Goal: Book appointment/travel/reservation

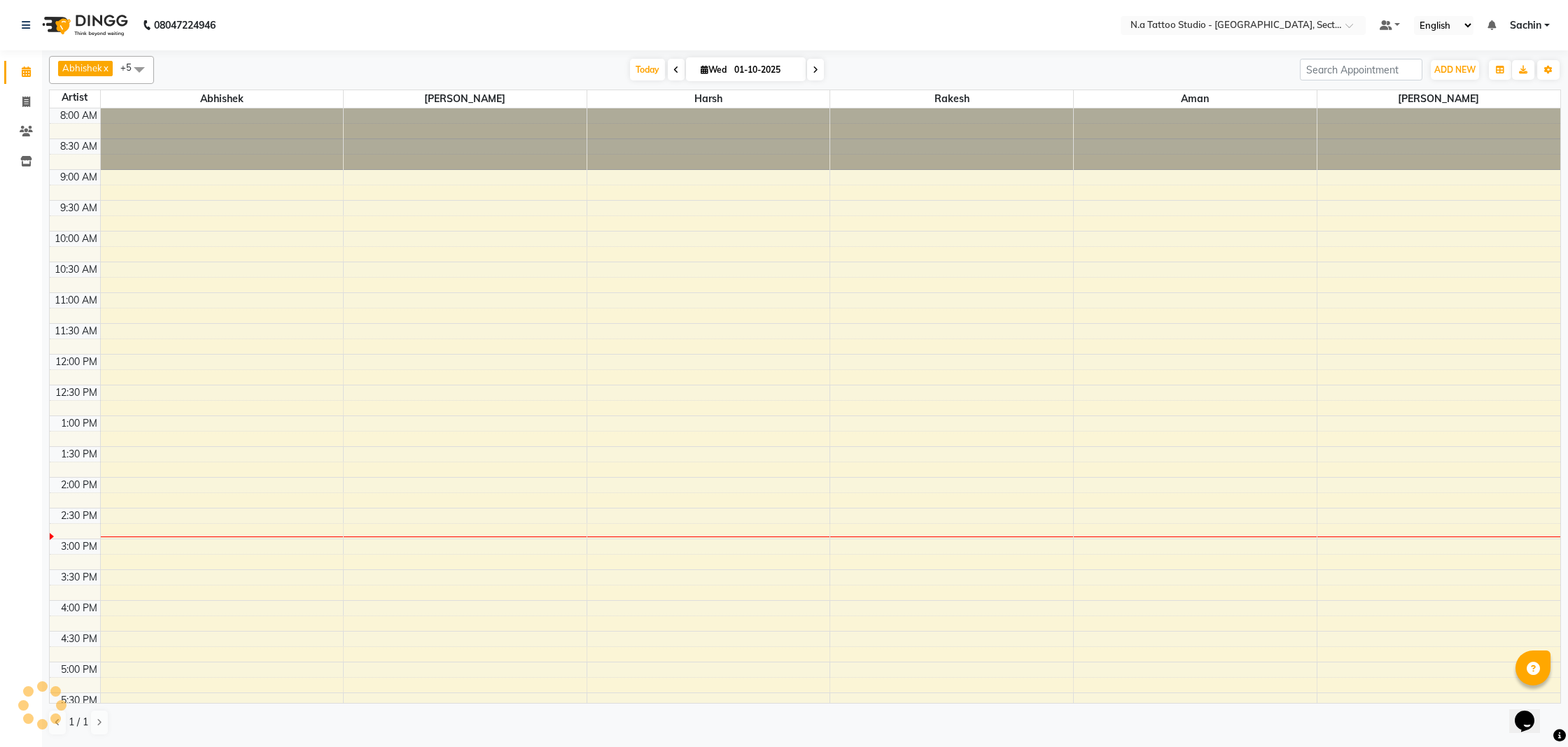
scroll to position [205, 0]
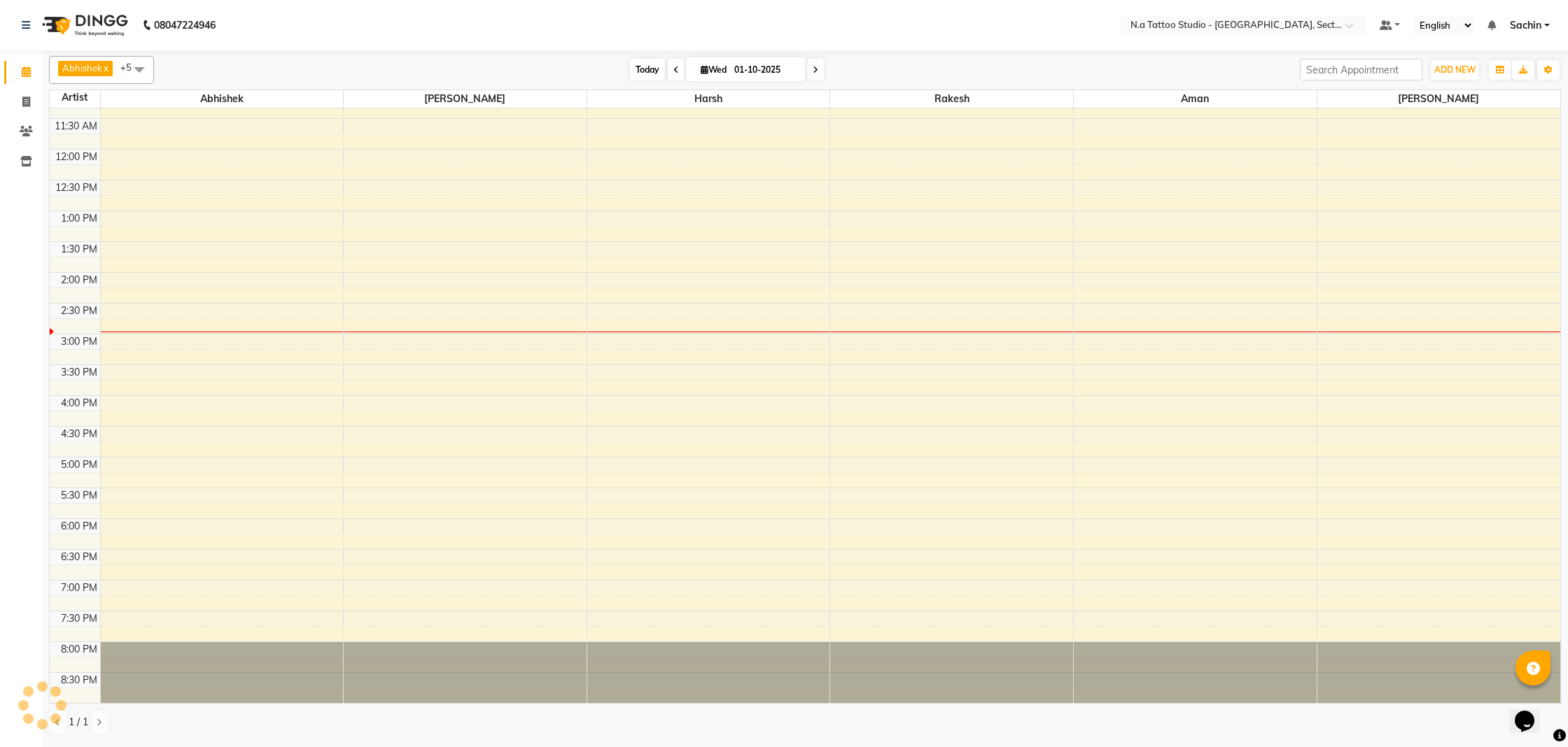
click at [647, 74] on span "Today" at bounding box center [647, 69] width 35 height 21
click at [1401, 566] on div "8:00 AM 8:30 AM 9:00 AM 9:30 AM 10:00 AM 10:30 AM 11:00 AM 11:30 AM 12:00 PM 12…" at bounding box center [805, 303] width 1511 height 799
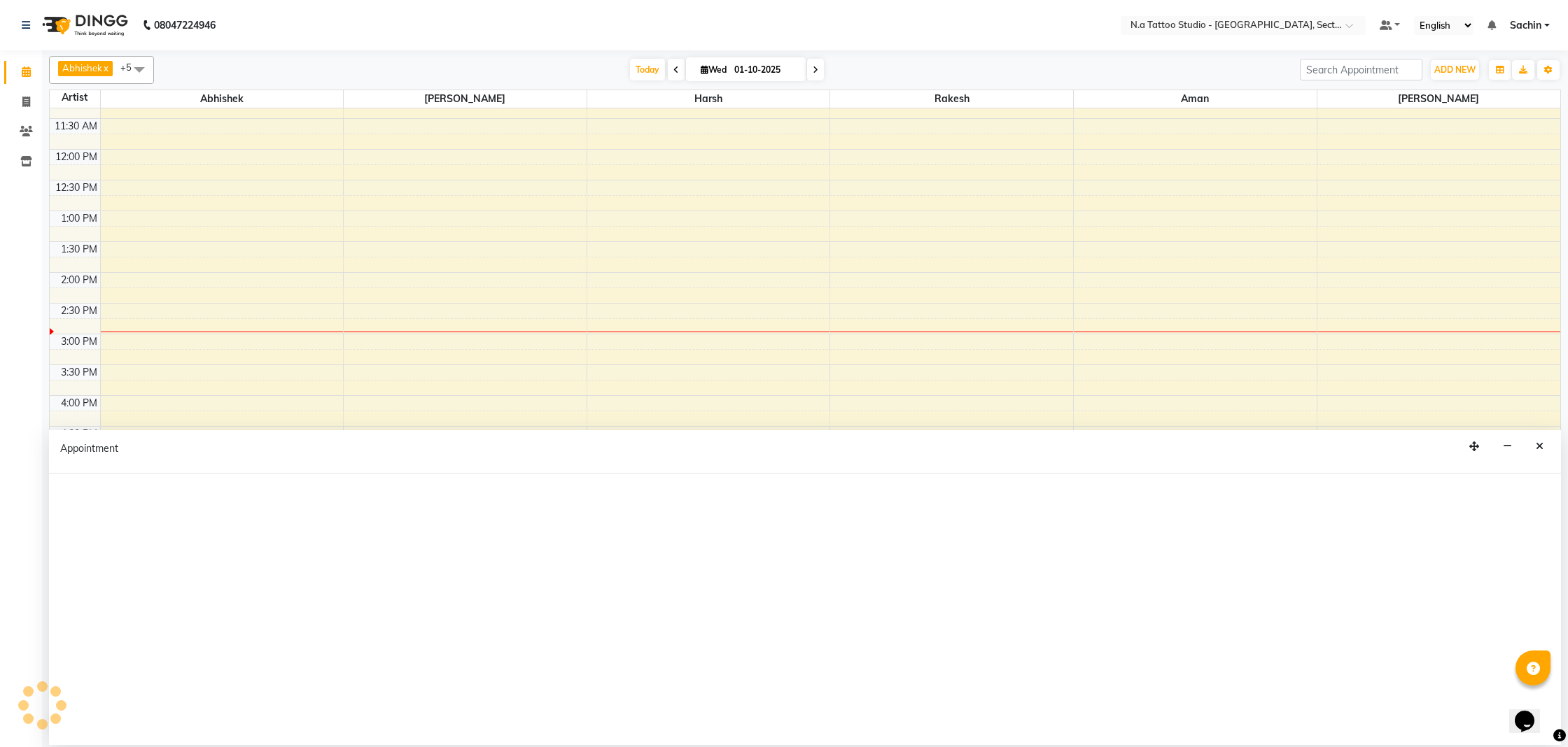
select select "84973"
select select "1125"
select select "tentative"
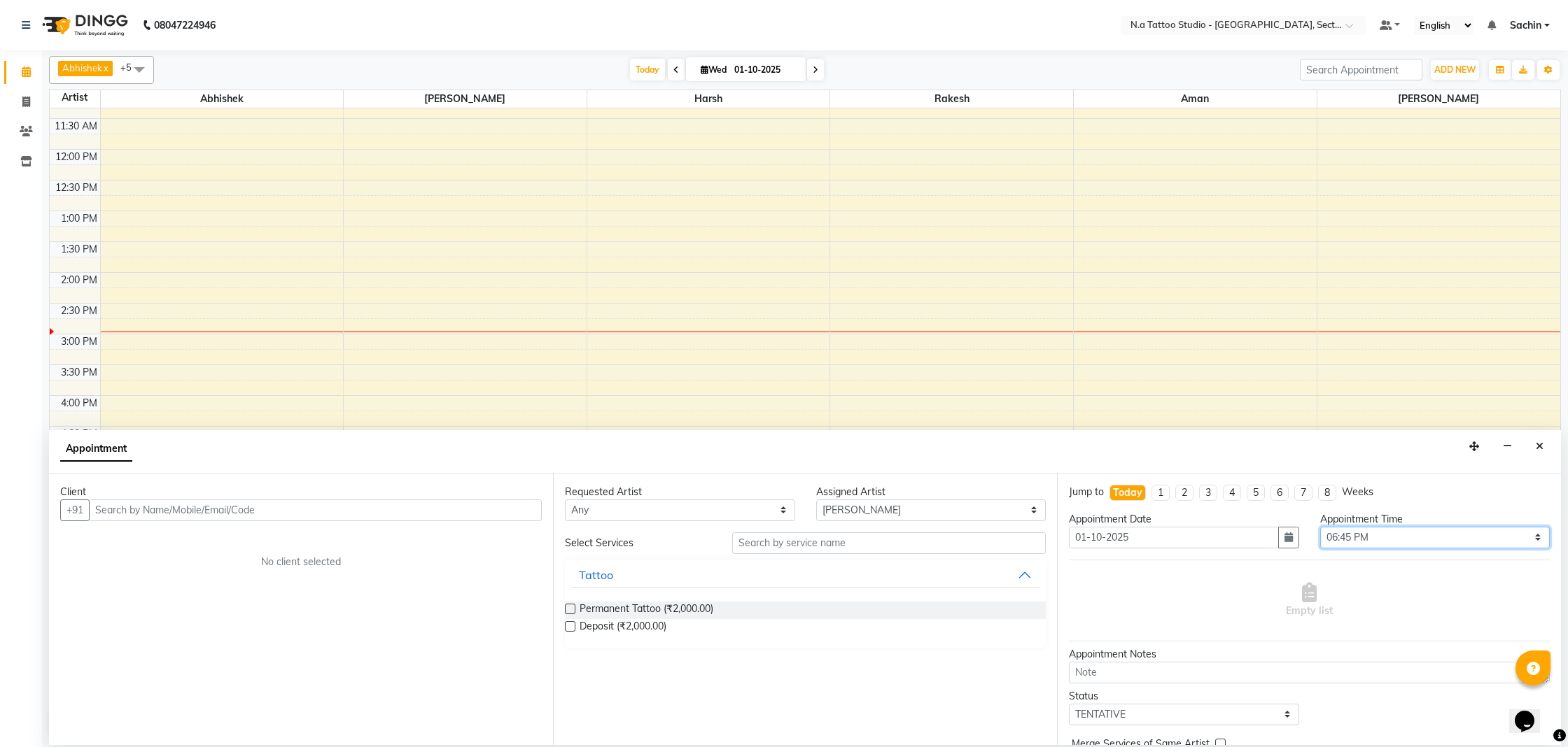
click at [1383, 542] on select "Select 09:00 AM 09:15 AM 09:30 AM 09:45 AM 10:00 AM 10:15 AM 10:30 AM 10:45 AM …" at bounding box center [1435, 538] width 230 height 21
click at [1320, 527] on select "Select 09:00 AM 09:15 AM 09:30 AM 09:45 AM 10:00 AM 10:15 AM 10:30 AM 10:45 AM …" at bounding box center [1435, 538] width 230 height 21
click at [1402, 541] on select "Select 09:00 AM 09:15 AM 09:30 AM 09:45 AM 10:00 AM 10:15 AM 10:30 AM 10:45 AM …" at bounding box center [1435, 538] width 230 height 21
select select "945"
click at [1320, 527] on select "Select 09:00 AM 09:15 AM 09:30 AM 09:45 AM 10:00 AM 10:15 AM 10:30 AM 10:45 AM …" at bounding box center [1435, 538] width 230 height 21
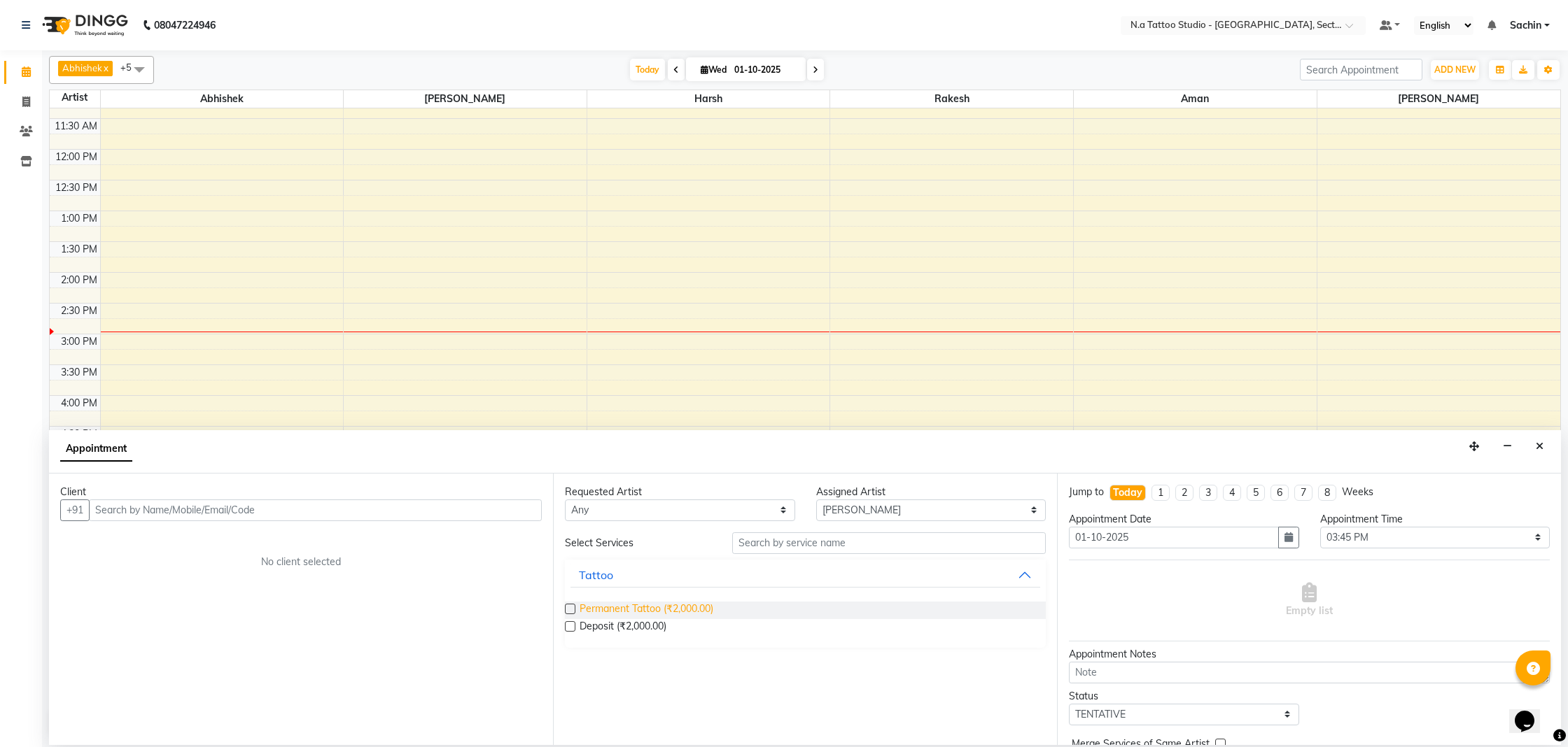
click at [617, 612] on span "Permanent Tattoo (₹2,000.00)" at bounding box center [646, 610] width 134 height 17
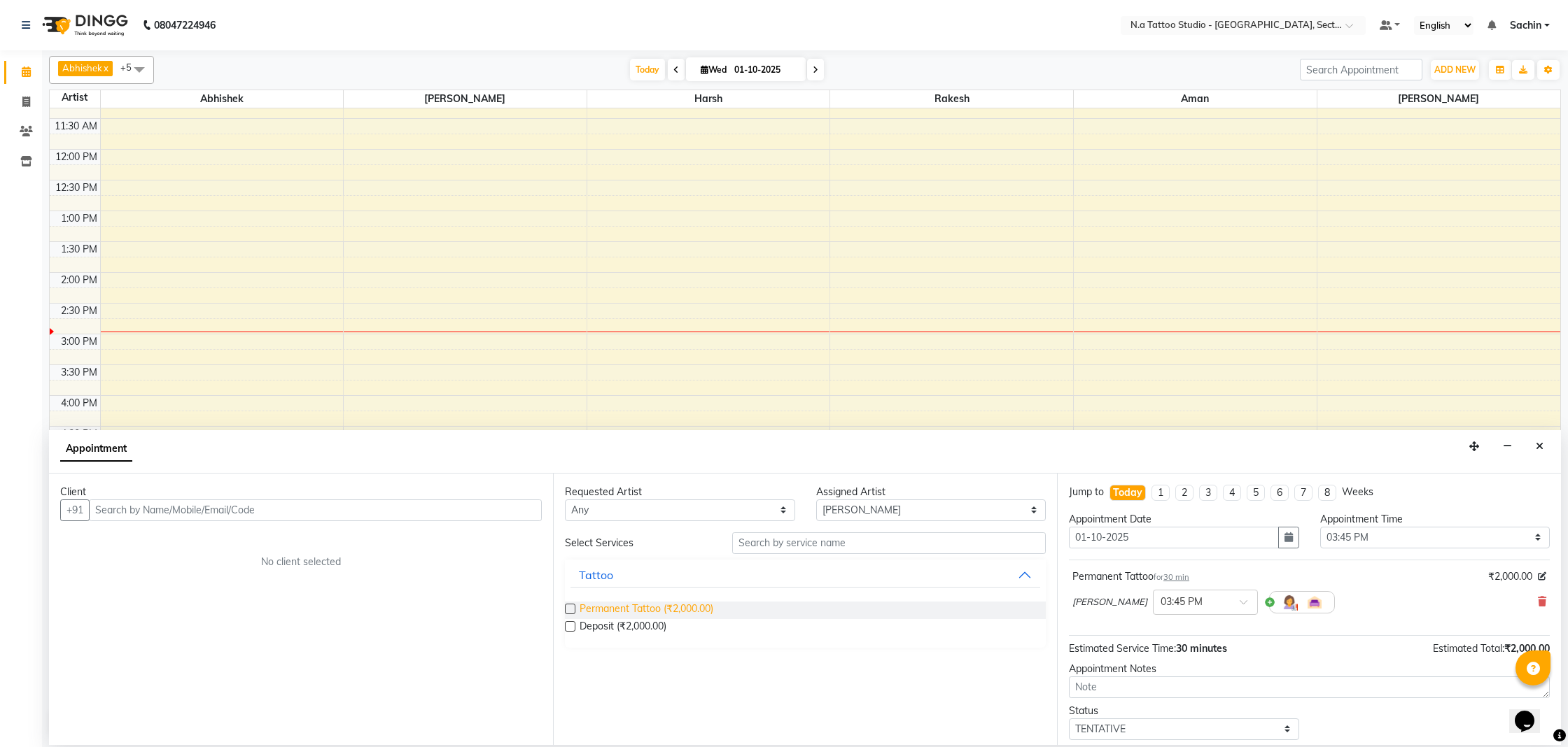
click at [616, 603] on span "Permanent Tattoo (₹2,000.00)" at bounding box center [646, 610] width 134 height 17
checkbox input "false"
click at [1542, 601] on icon at bounding box center [1542, 602] width 9 height 10
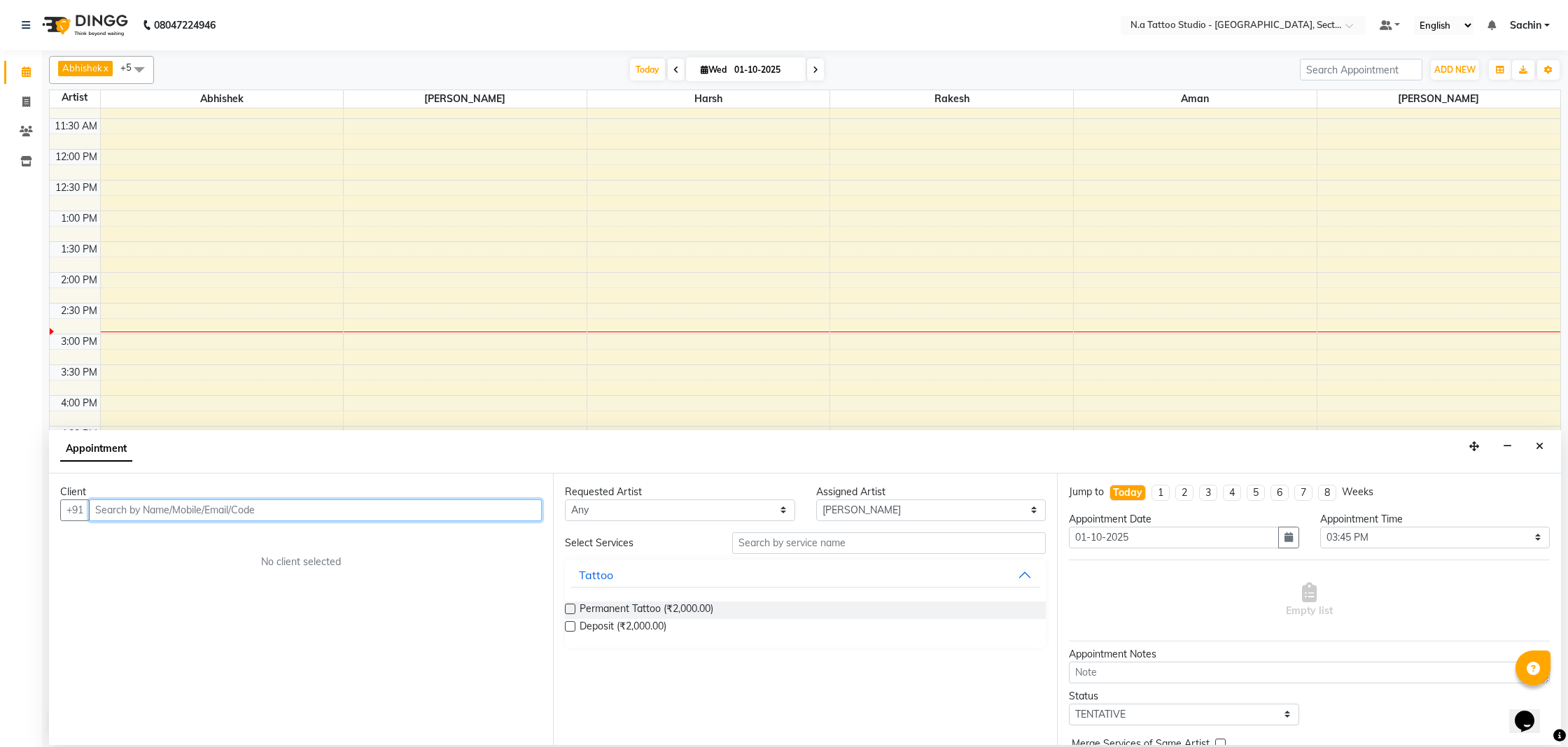
paste input "8827435725"
type input "8827435725"
click at [522, 511] on span "Add Client" at bounding box center [512, 510] width 47 height 13
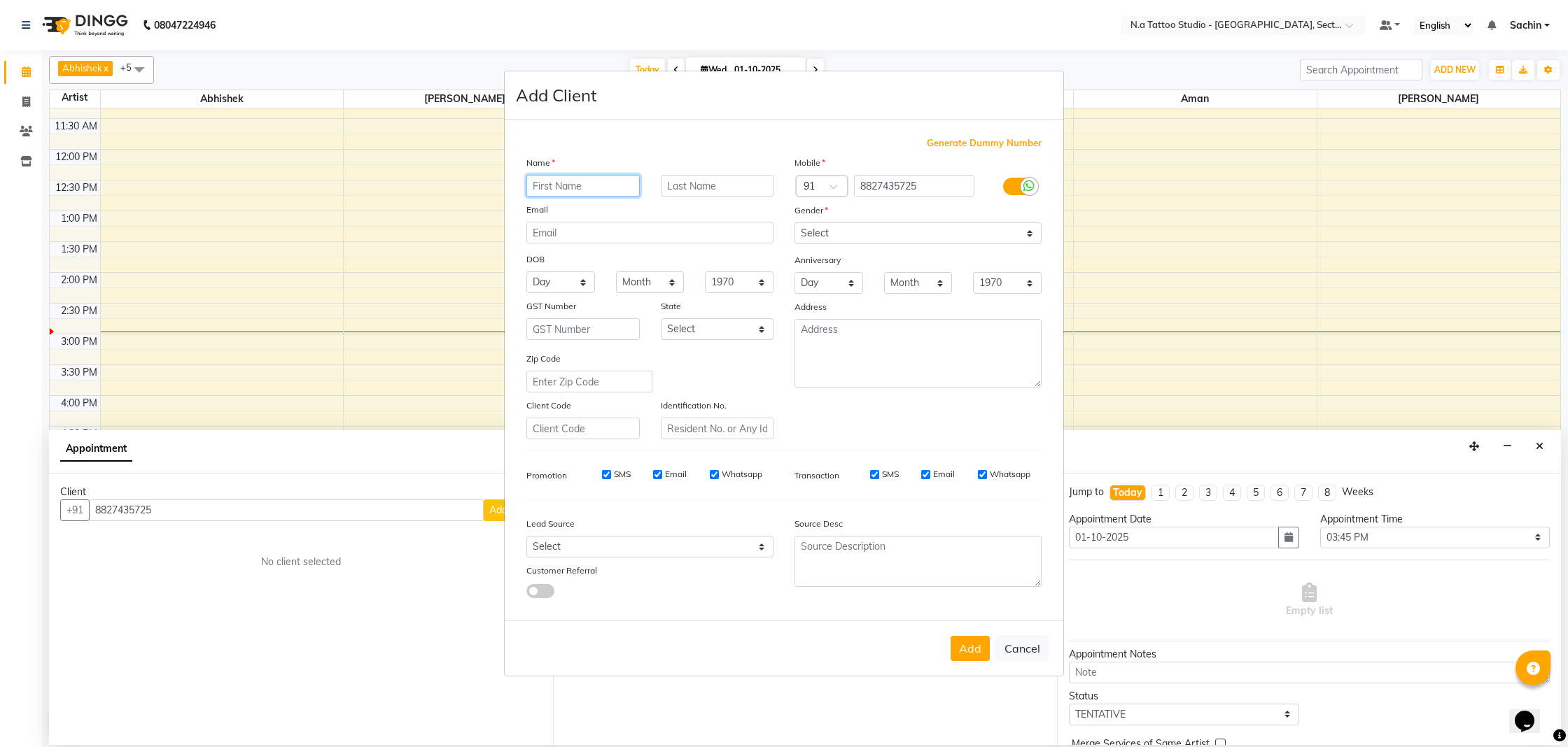
paste input "[PERSON_NAME]"
type input "[PERSON_NAME]"
click at [542, 226] on input "email" at bounding box center [650, 233] width 247 height 21
paste input "[EMAIL_ADDRESS][DOMAIN_NAME]"
type input "[EMAIL_ADDRESS][DOMAIN_NAME]"
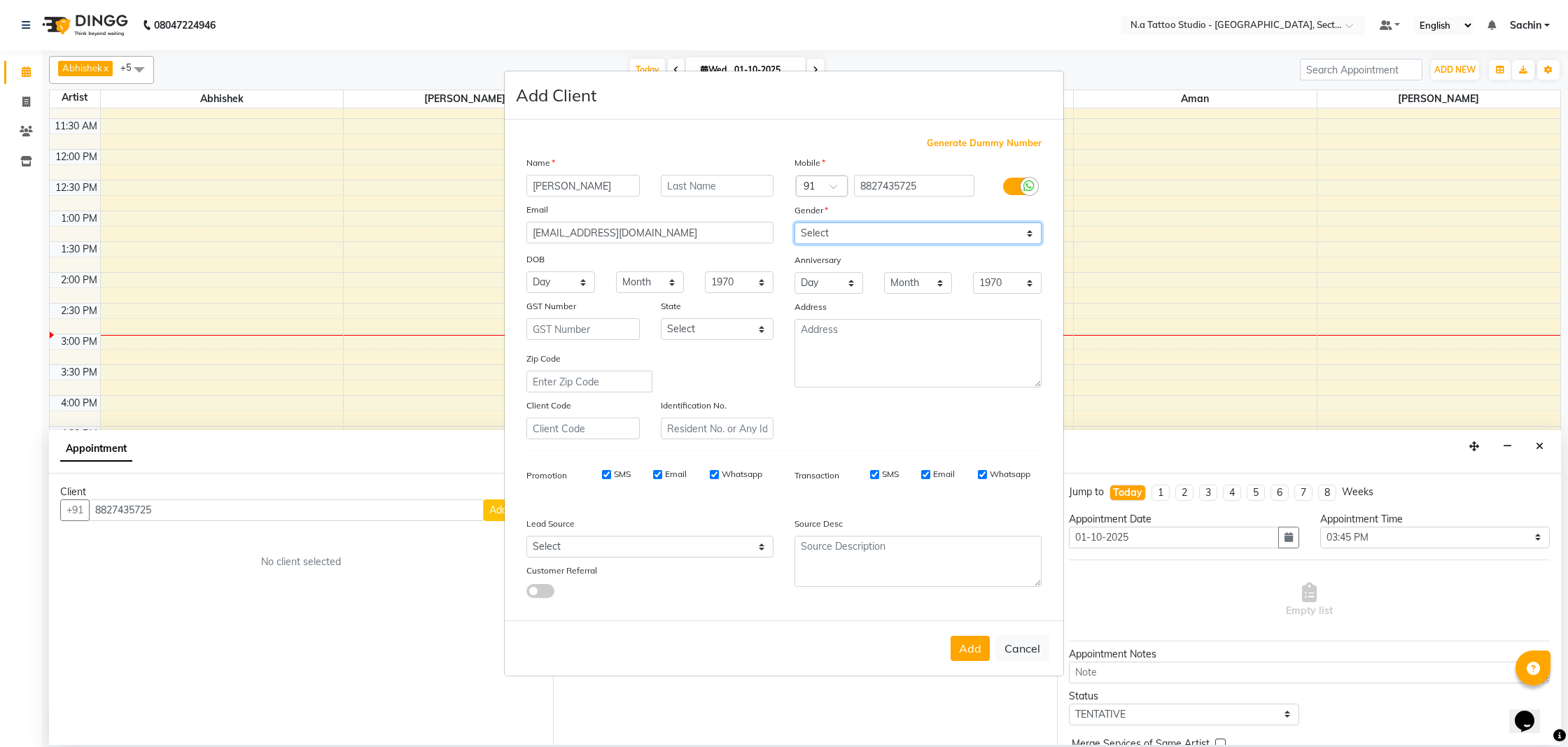
click at [853, 235] on select "Select [DEMOGRAPHIC_DATA] [DEMOGRAPHIC_DATA] Other Prefer Not To Say" at bounding box center [918, 233] width 247 height 21
select select "[DEMOGRAPHIC_DATA]"
click at [795, 223] on select "Select [DEMOGRAPHIC_DATA] [DEMOGRAPHIC_DATA] Other Prefer Not To Say" at bounding box center [918, 233] width 247 height 21
click at [980, 638] on button "Add" at bounding box center [970, 648] width 39 height 25
type input "88******25"
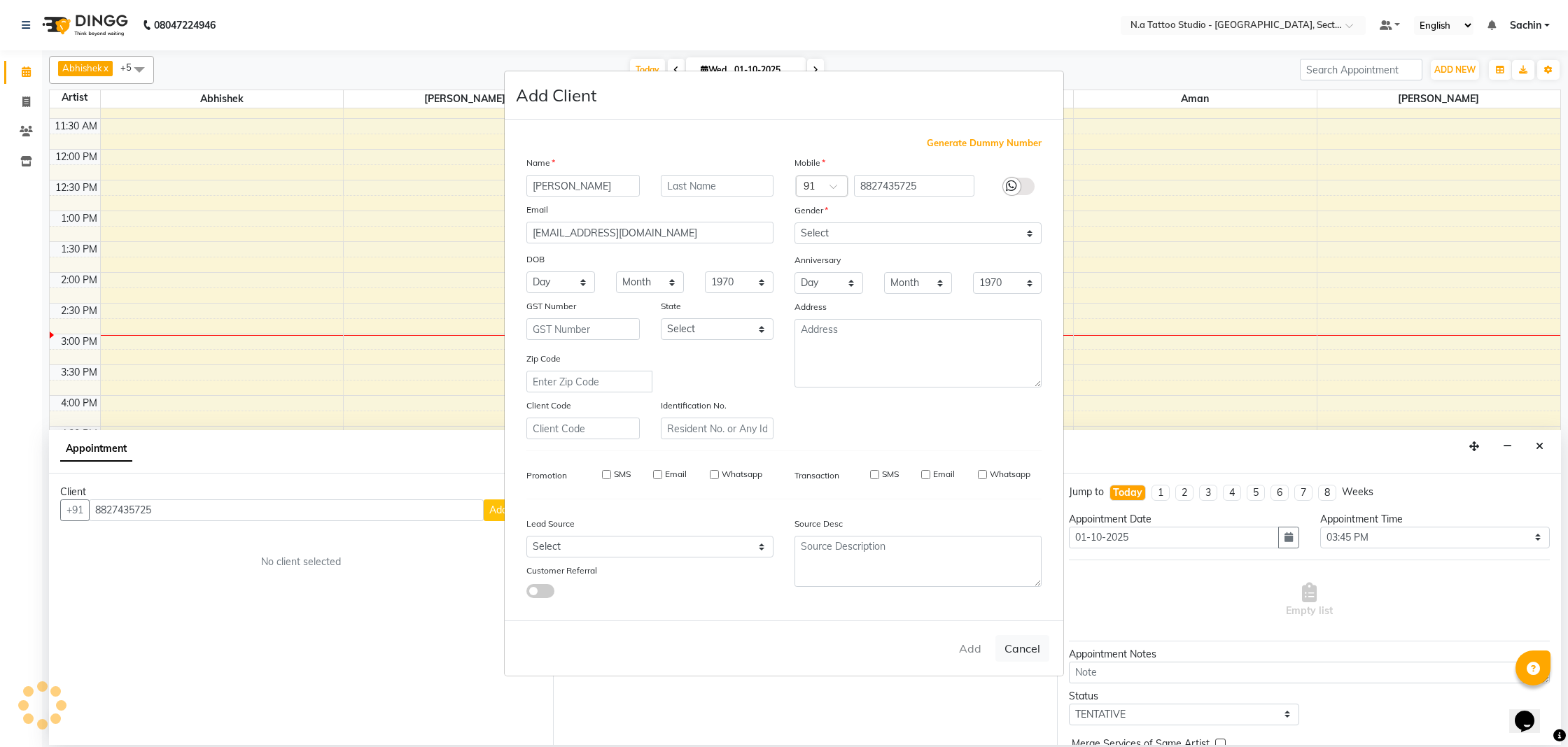
select select
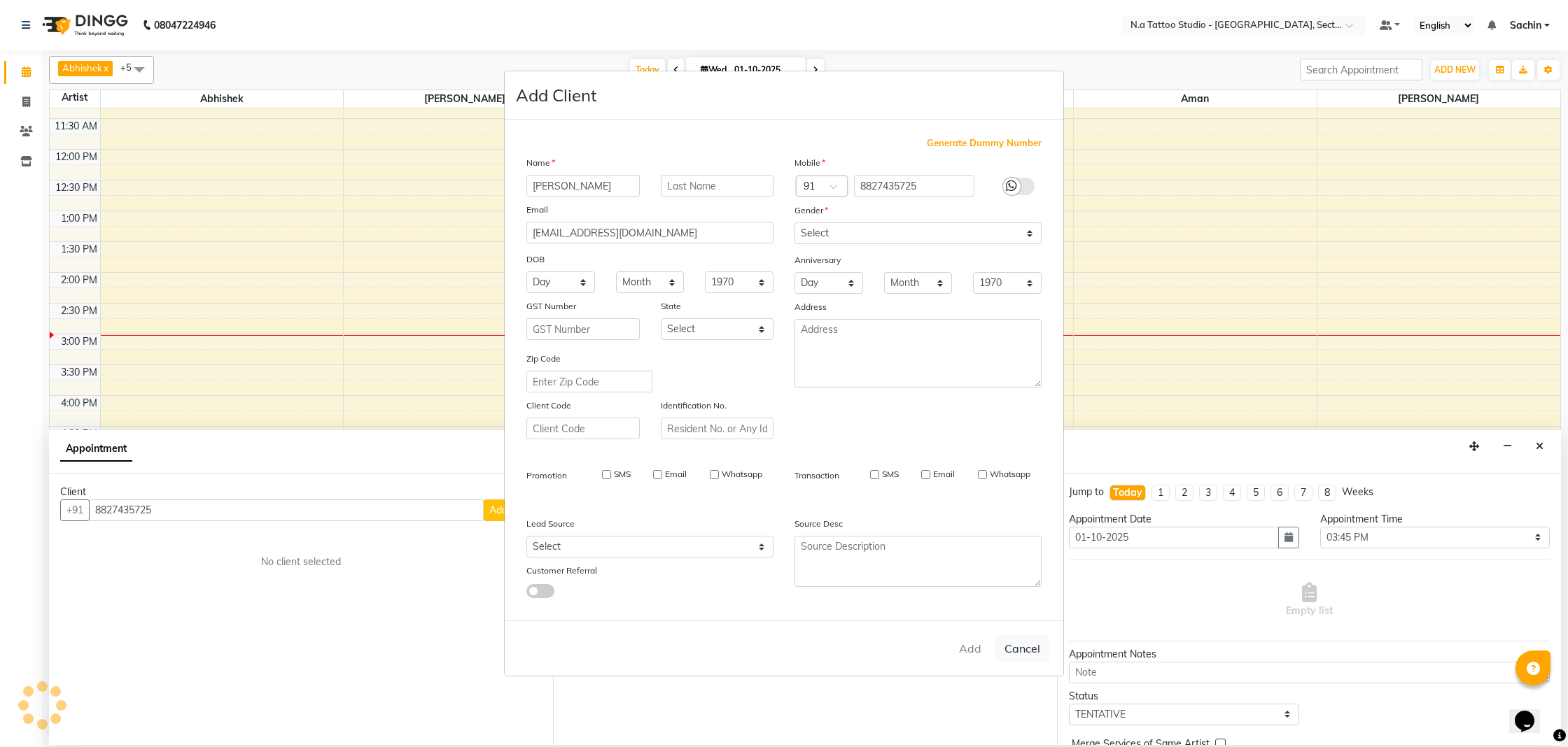
select select
checkbox input "false"
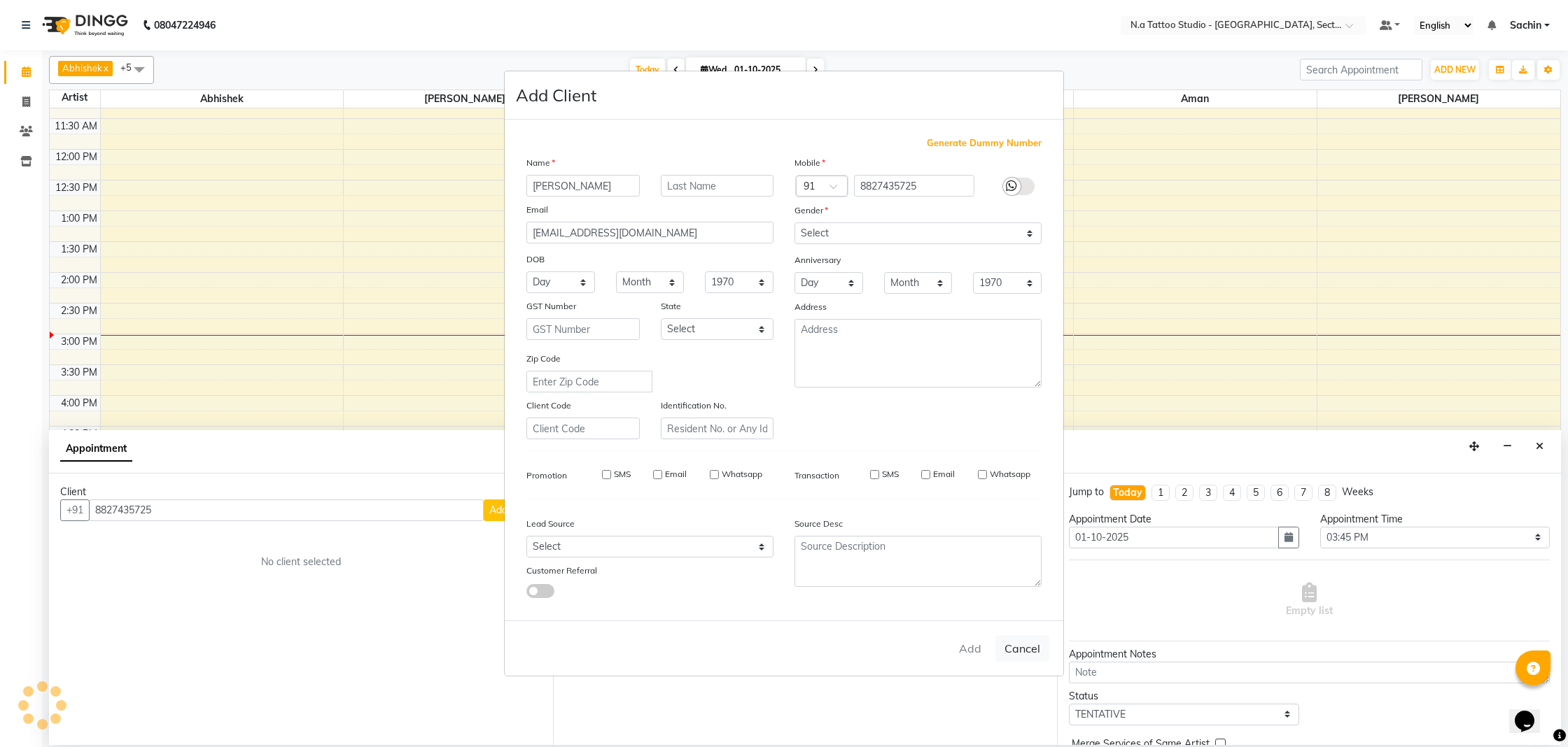
checkbox input "false"
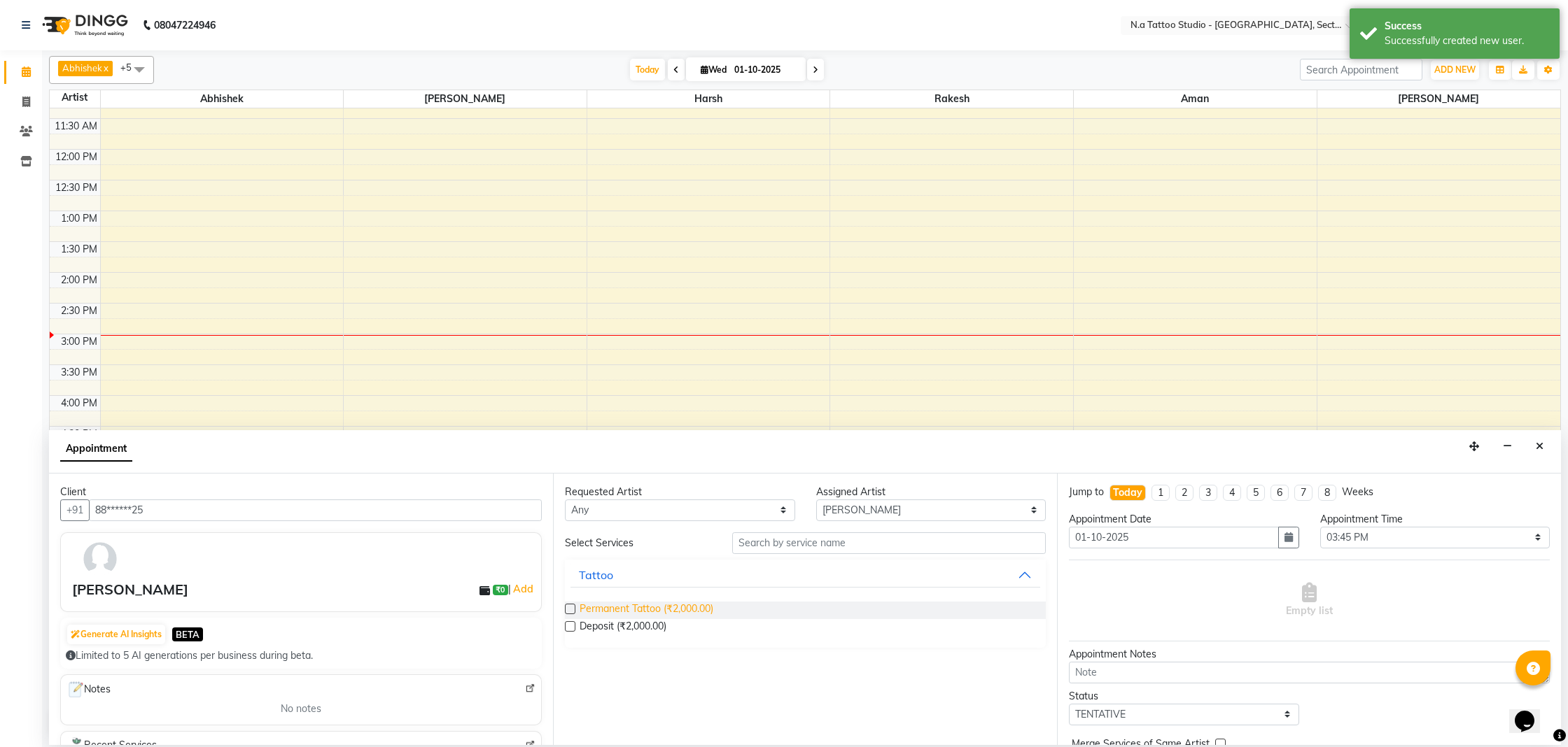
click at [610, 609] on span "Permanent Tattoo (₹2,000.00)" at bounding box center [646, 610] width 134 height 17
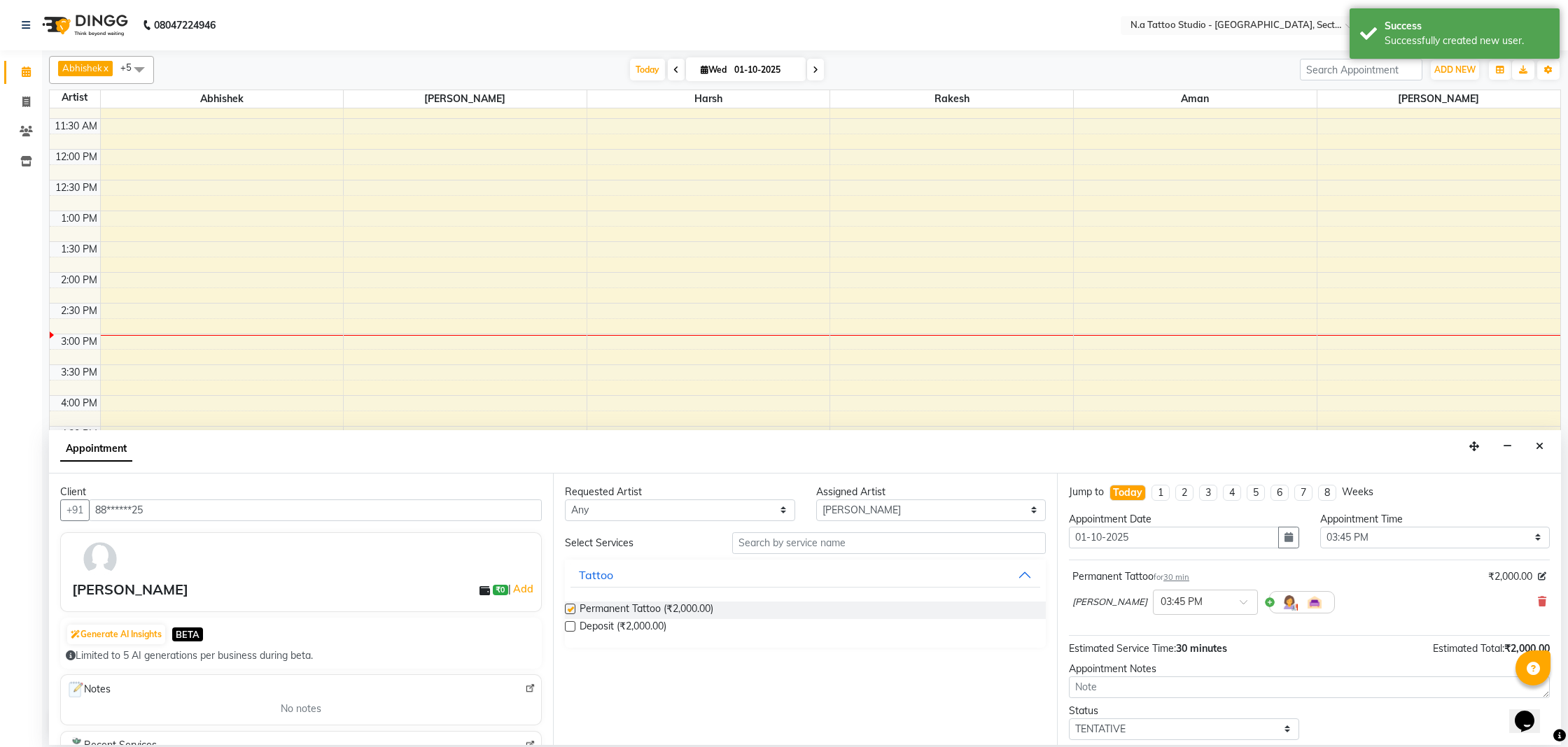
checkbox input "false"
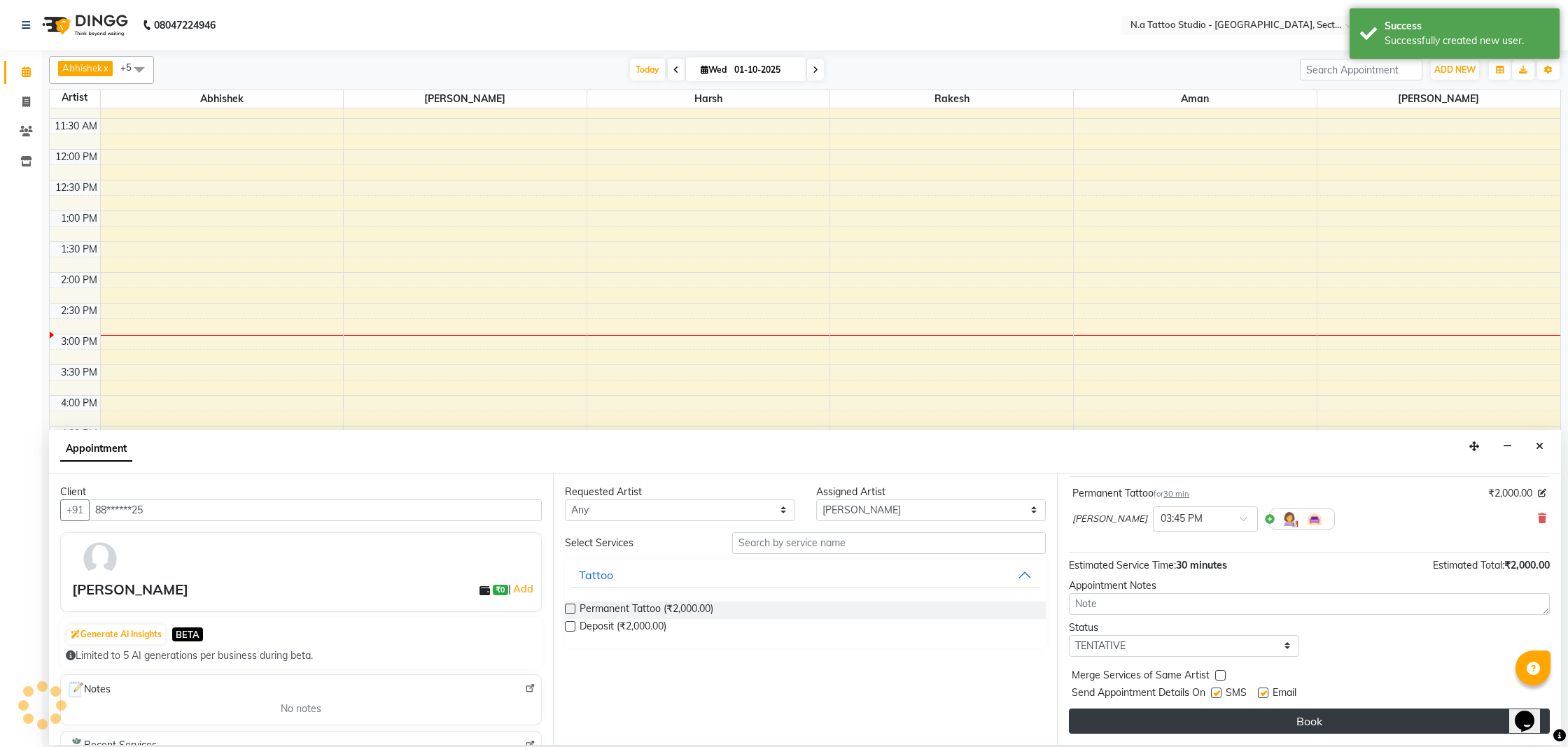
click at [1306, 718] on button "Book" at bounding box center [1309, 721] width 481 height 25
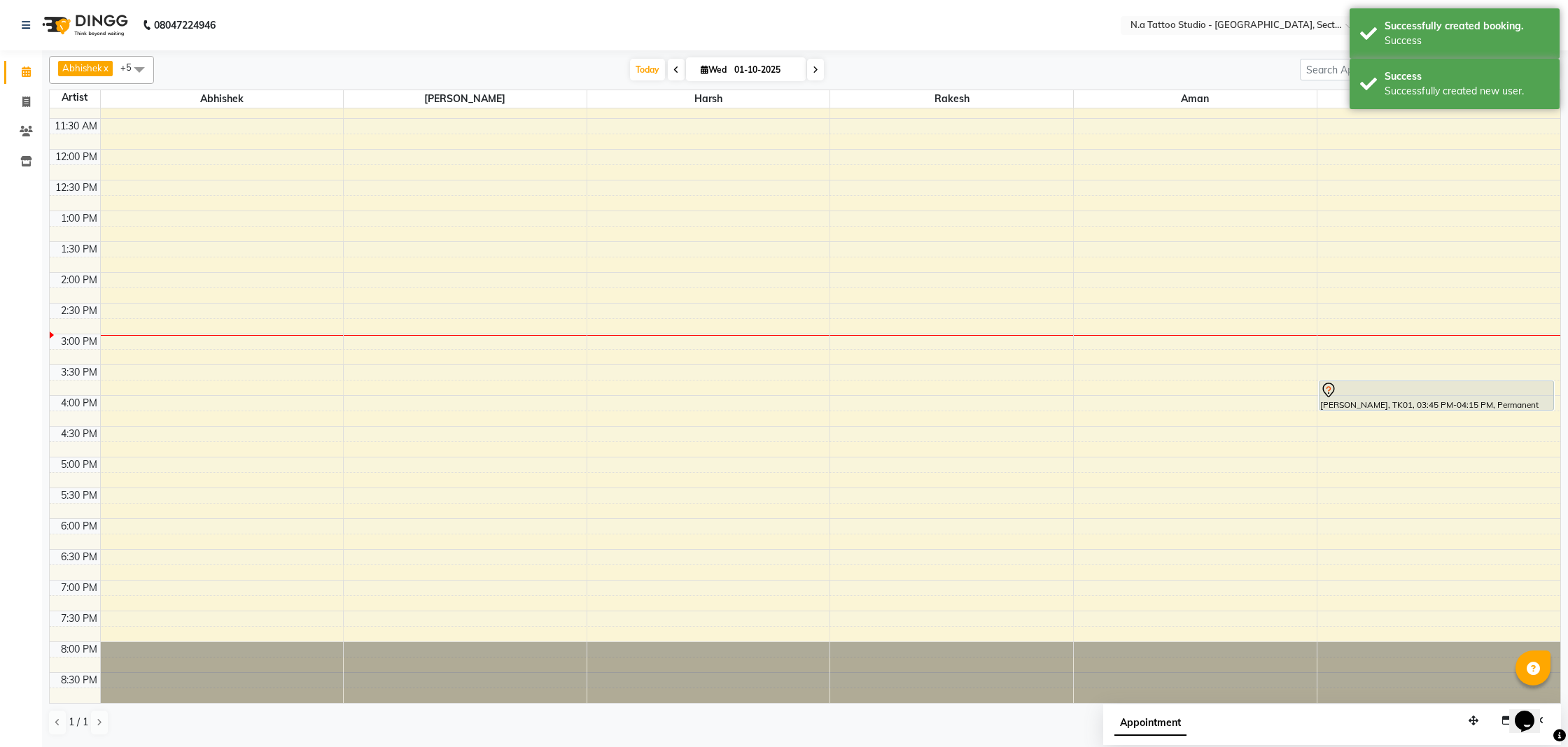
scroll to position [0, 0]
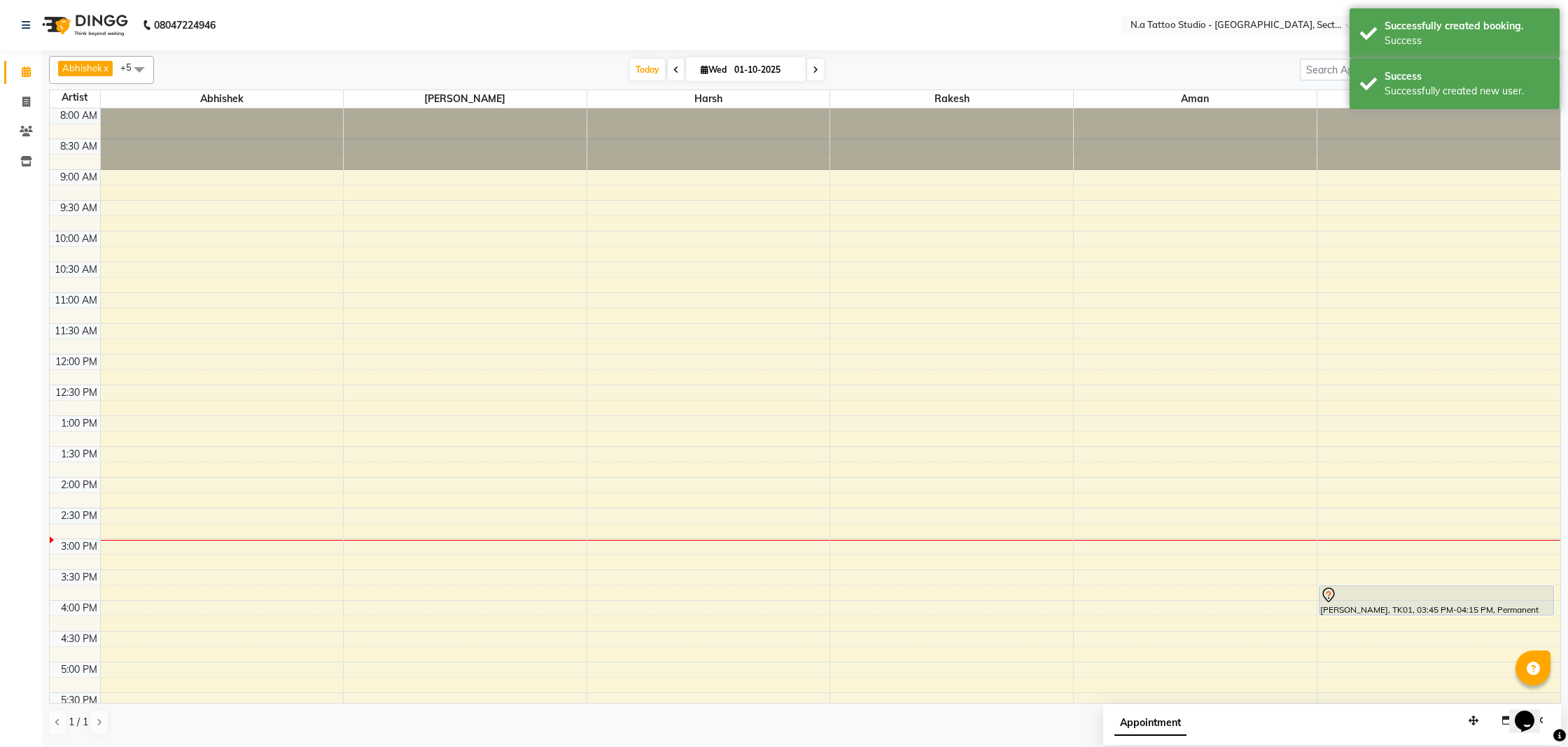
click at [817, 74] on span at bounding box center [815, 69] width 16 height 21
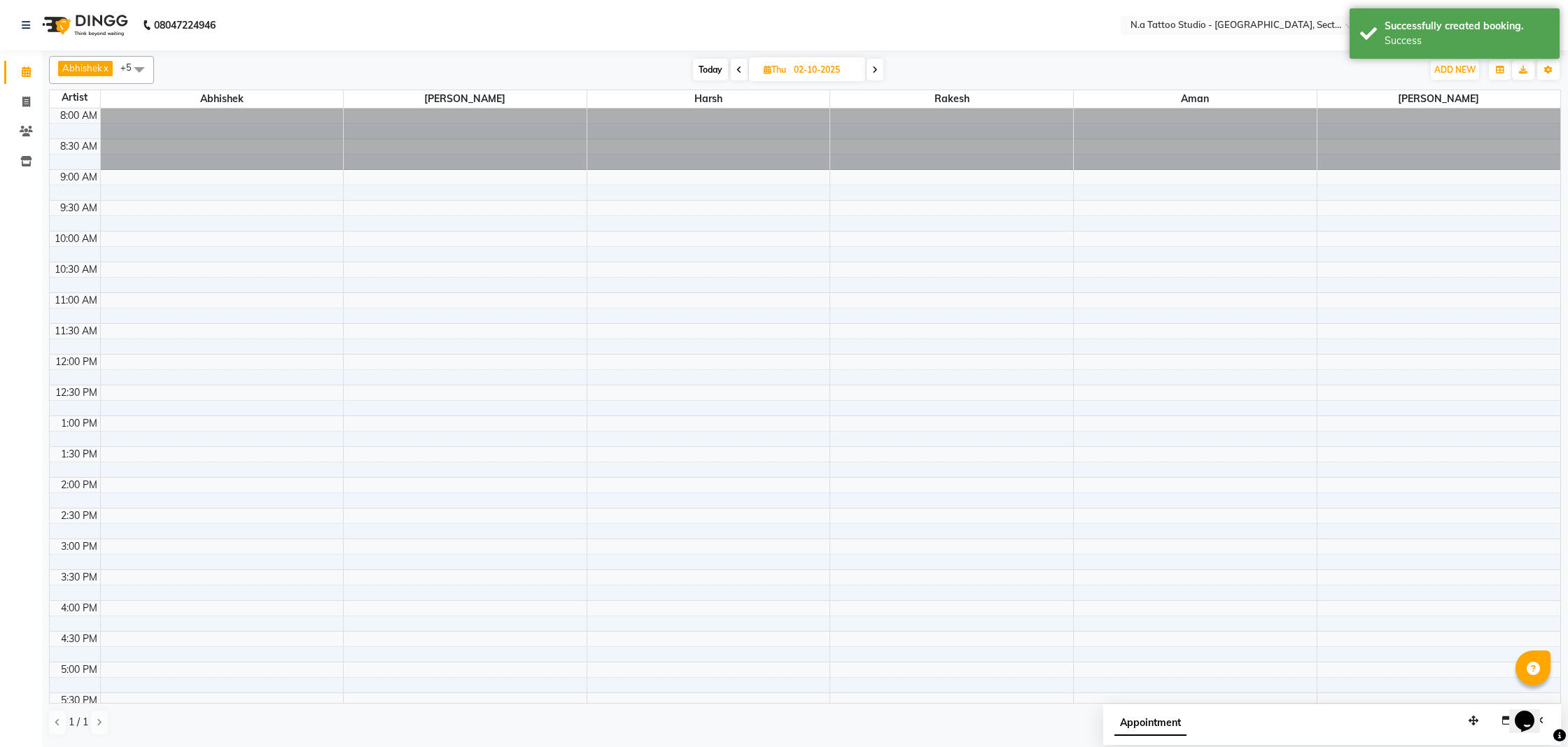
click at [873, 66] on icon at bounding box center [875, 70] width 6 height 9
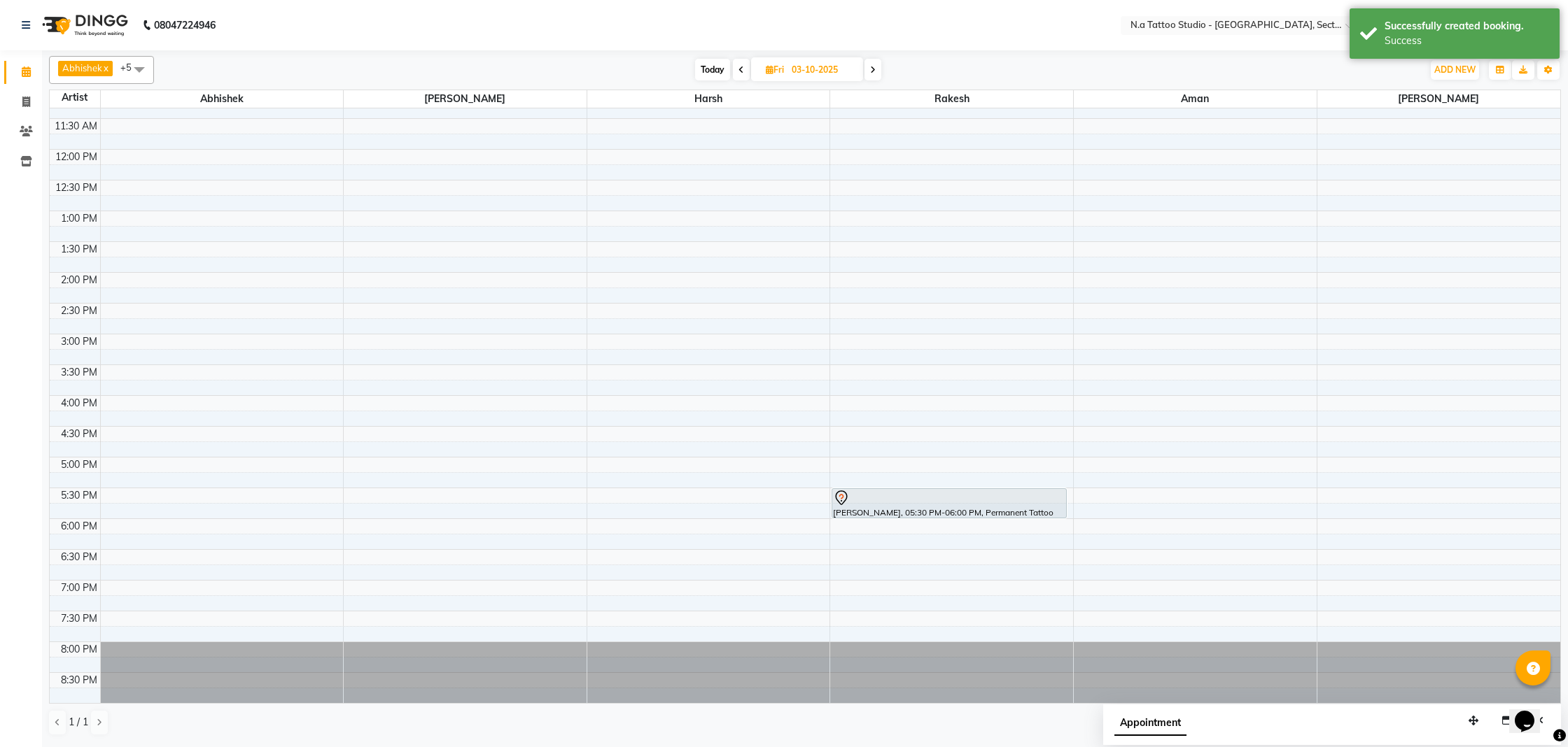
click at [873, 66] on icon at bounding box center [873, 70] width 6 height 9
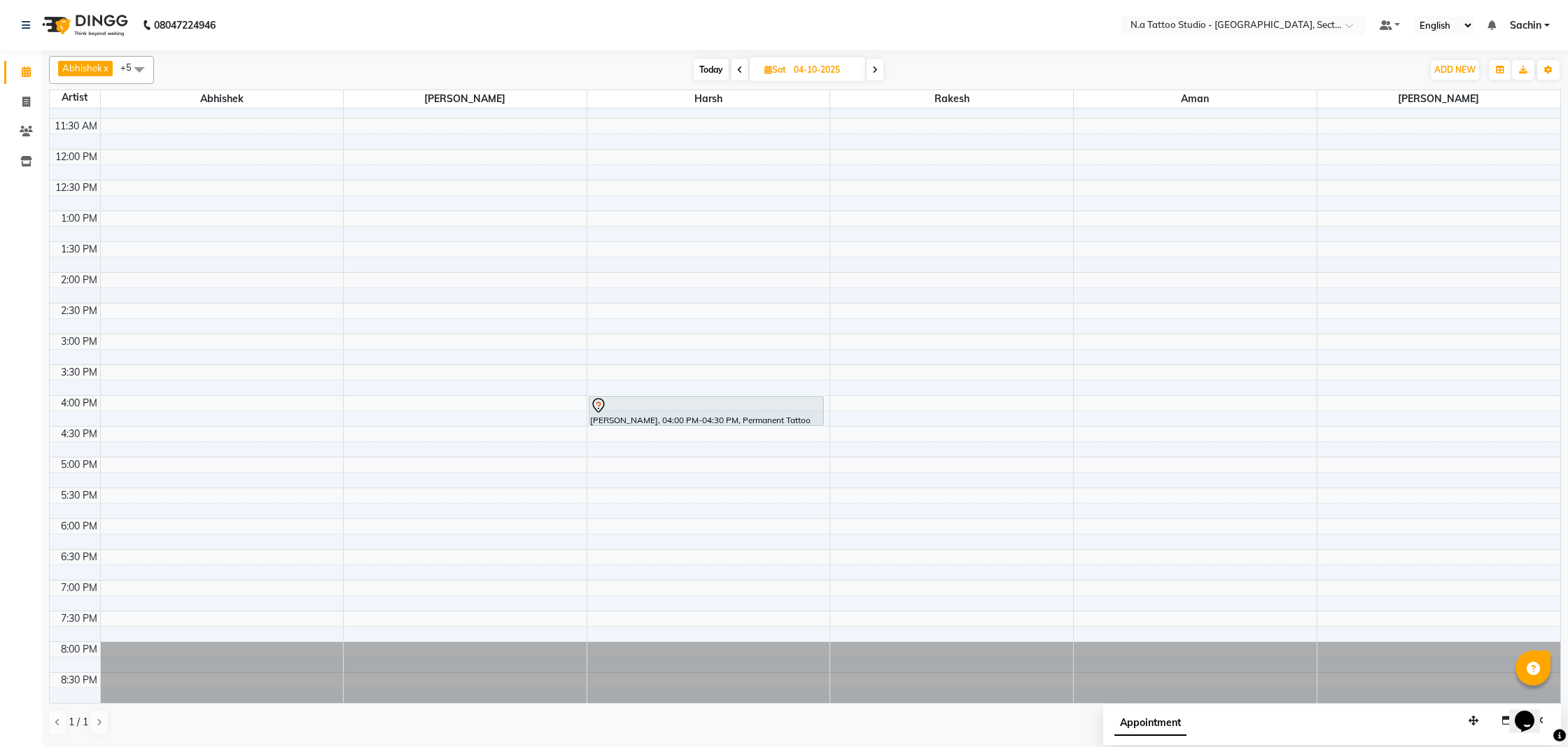
click at [873, 66] on icon at bounding box center [875, 70] width 6 height 9
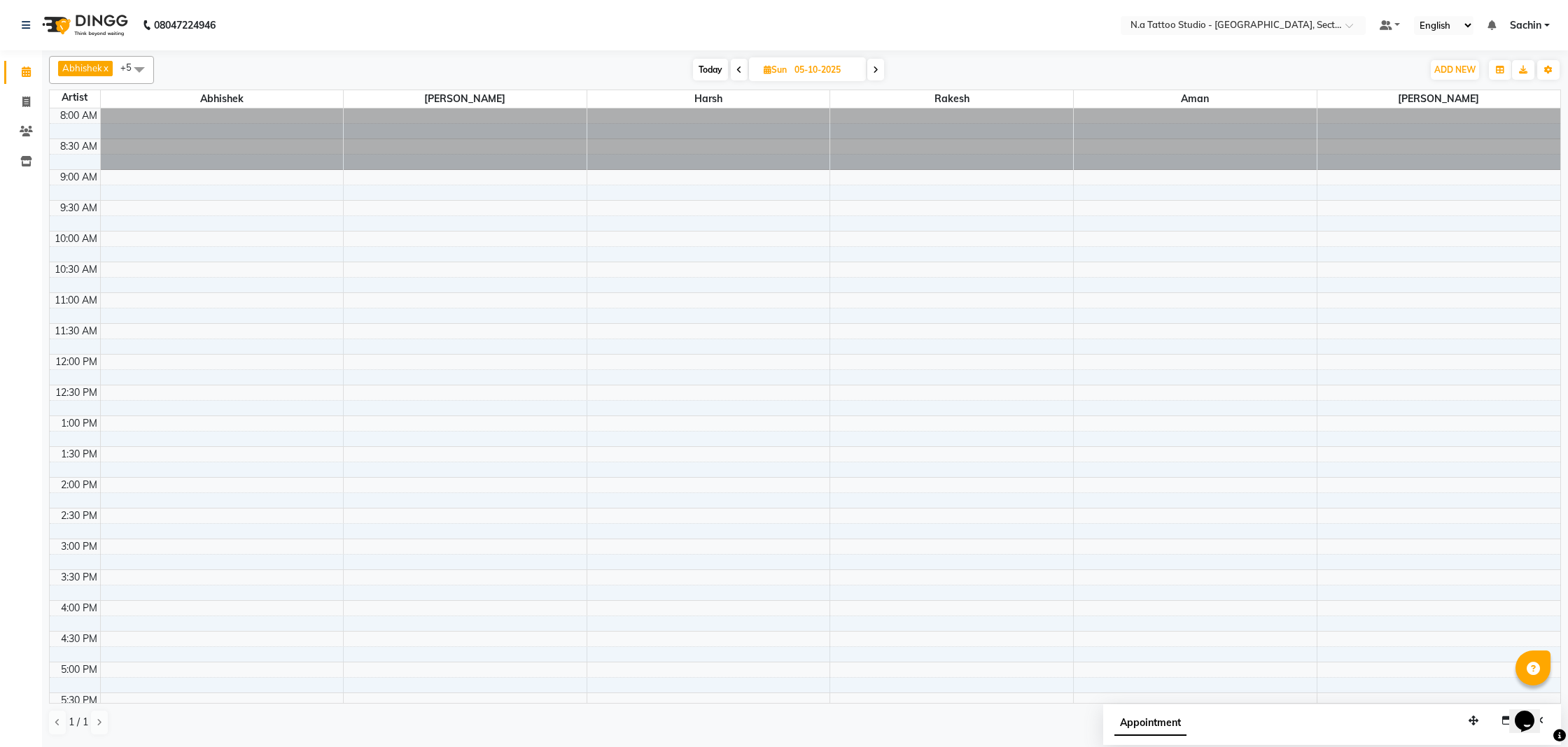
click at [703, 64] on span "Today" at bounding box center [710, 69] width 35 height 21
type input "01-10-2025"
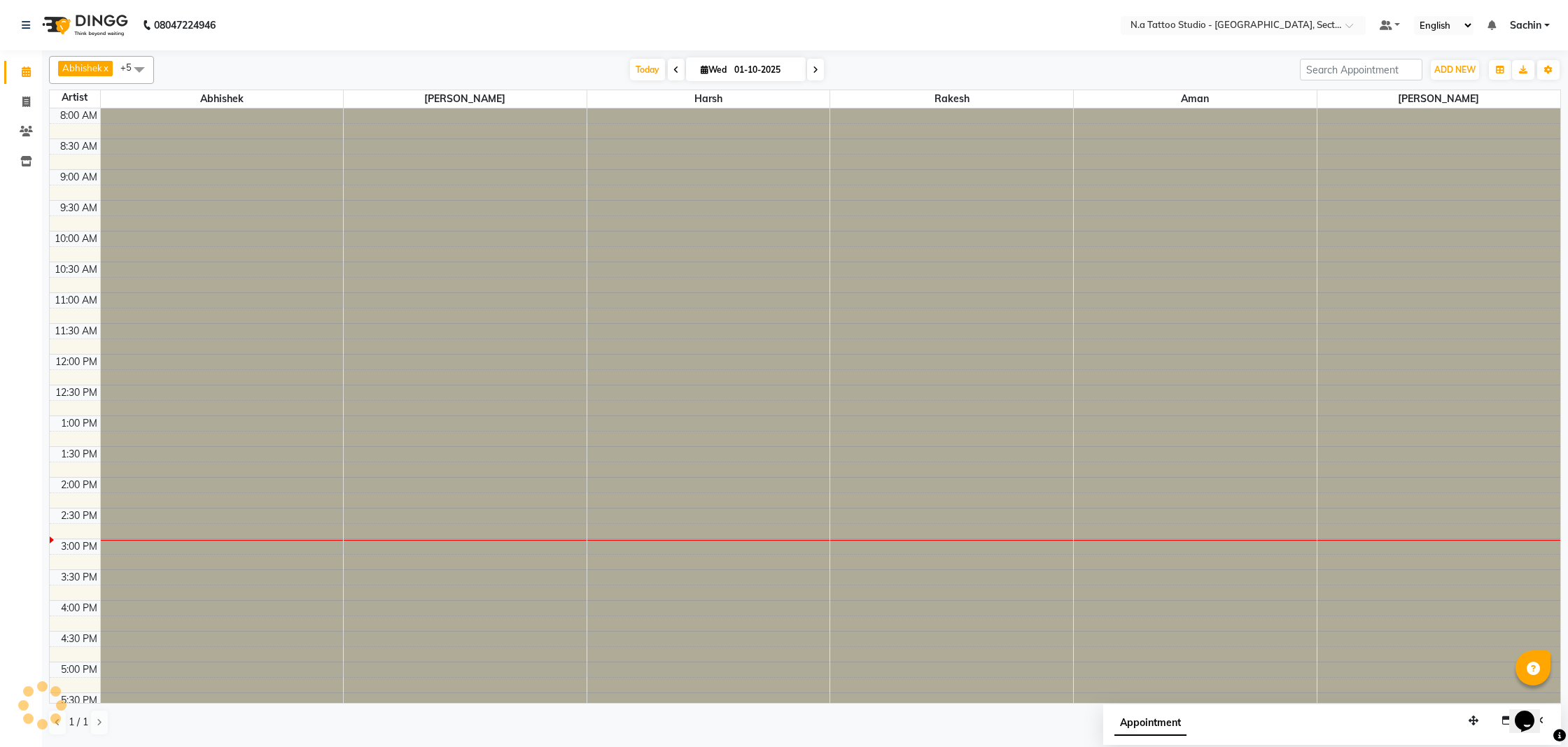
scroll to position [205, 0]
